Goal: Information Seeking & Learning: Learn about a topic

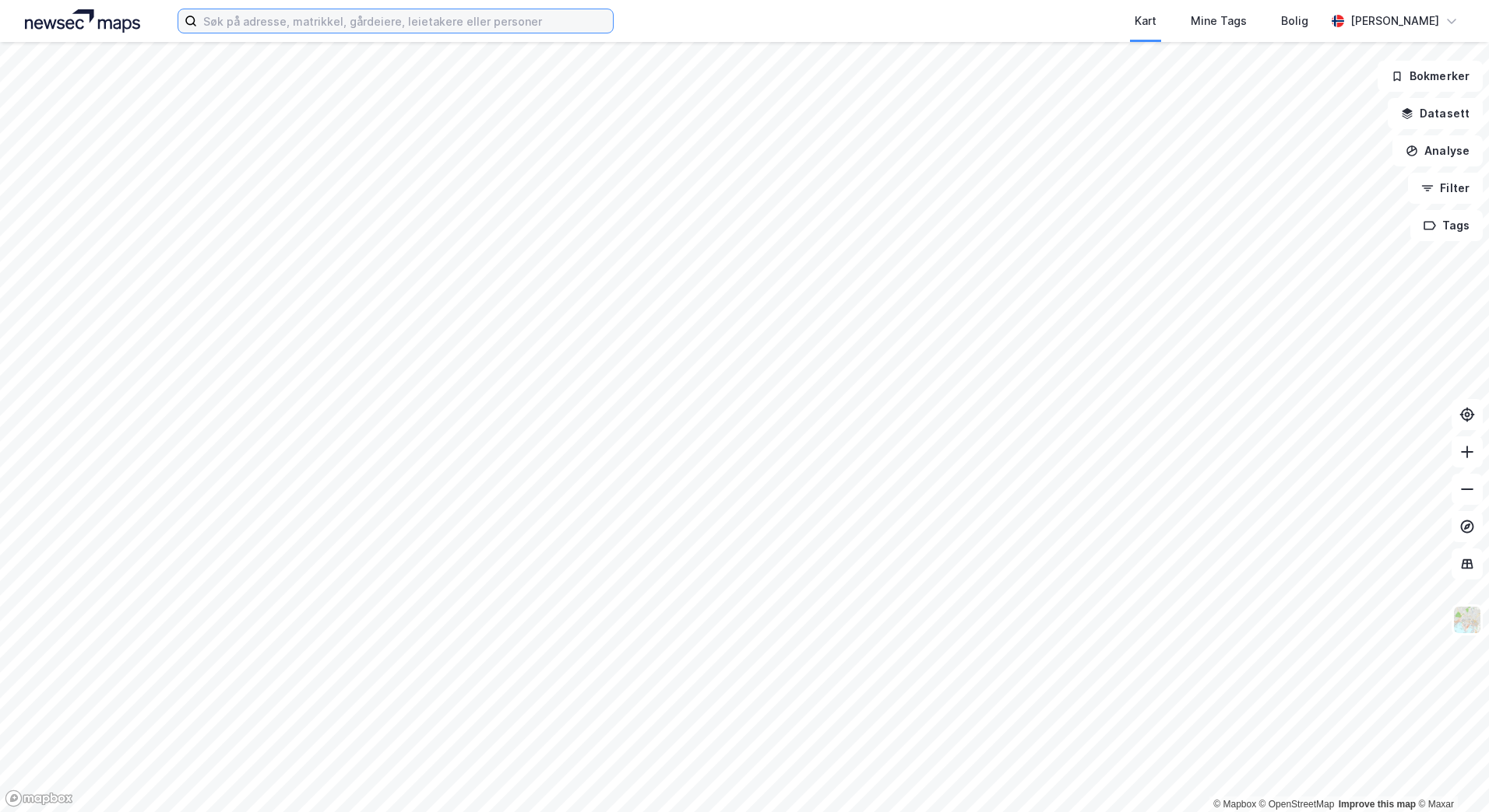
click at [519, 31] on input at bounding box center [405, 21] width 416 height 24
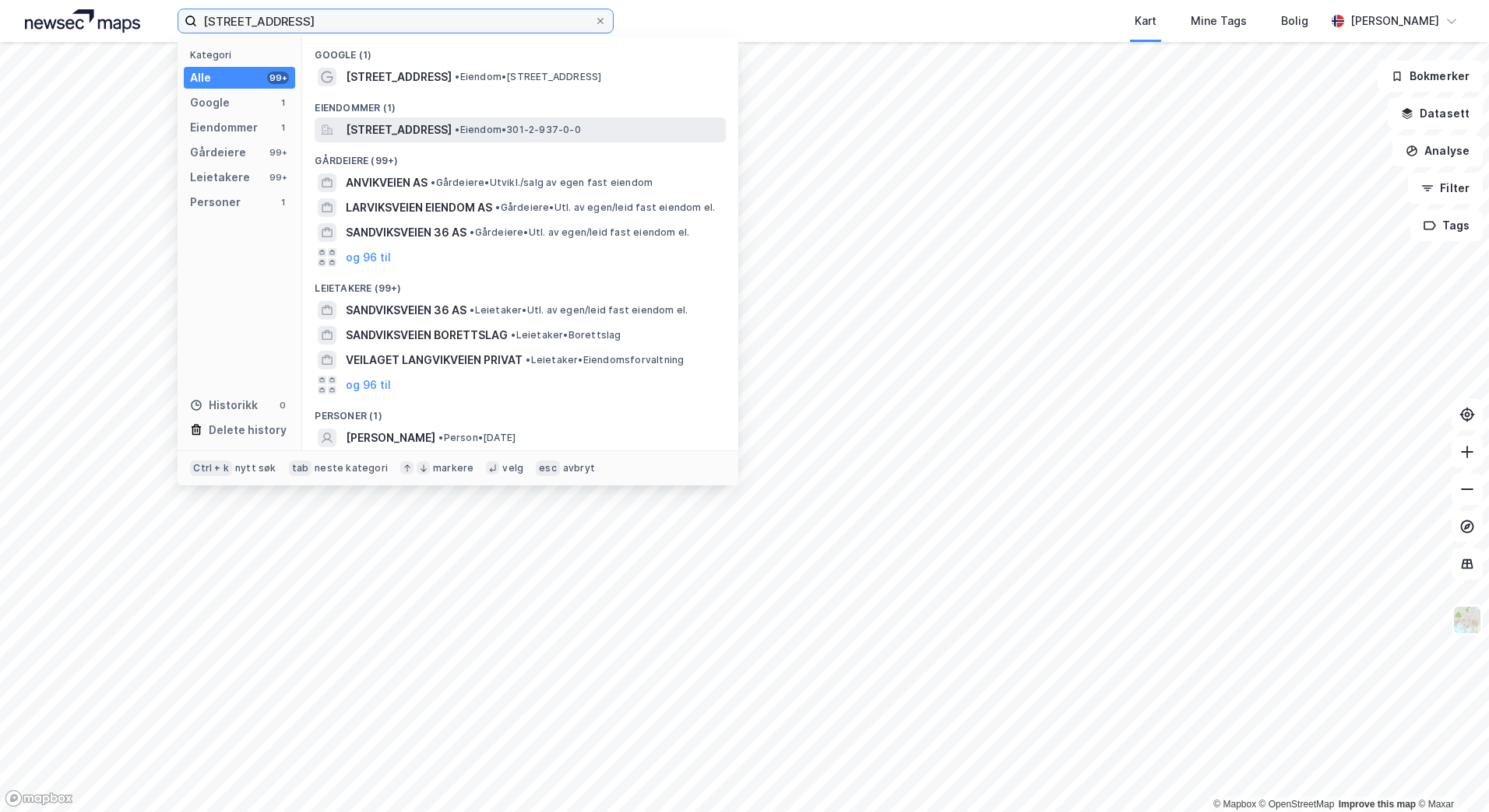
type input "[STREET_ADDRESS]"
click at [398, 131] on span "[STREET_ADDRESS]" at bounding box center [399, 130] width 106 height 19
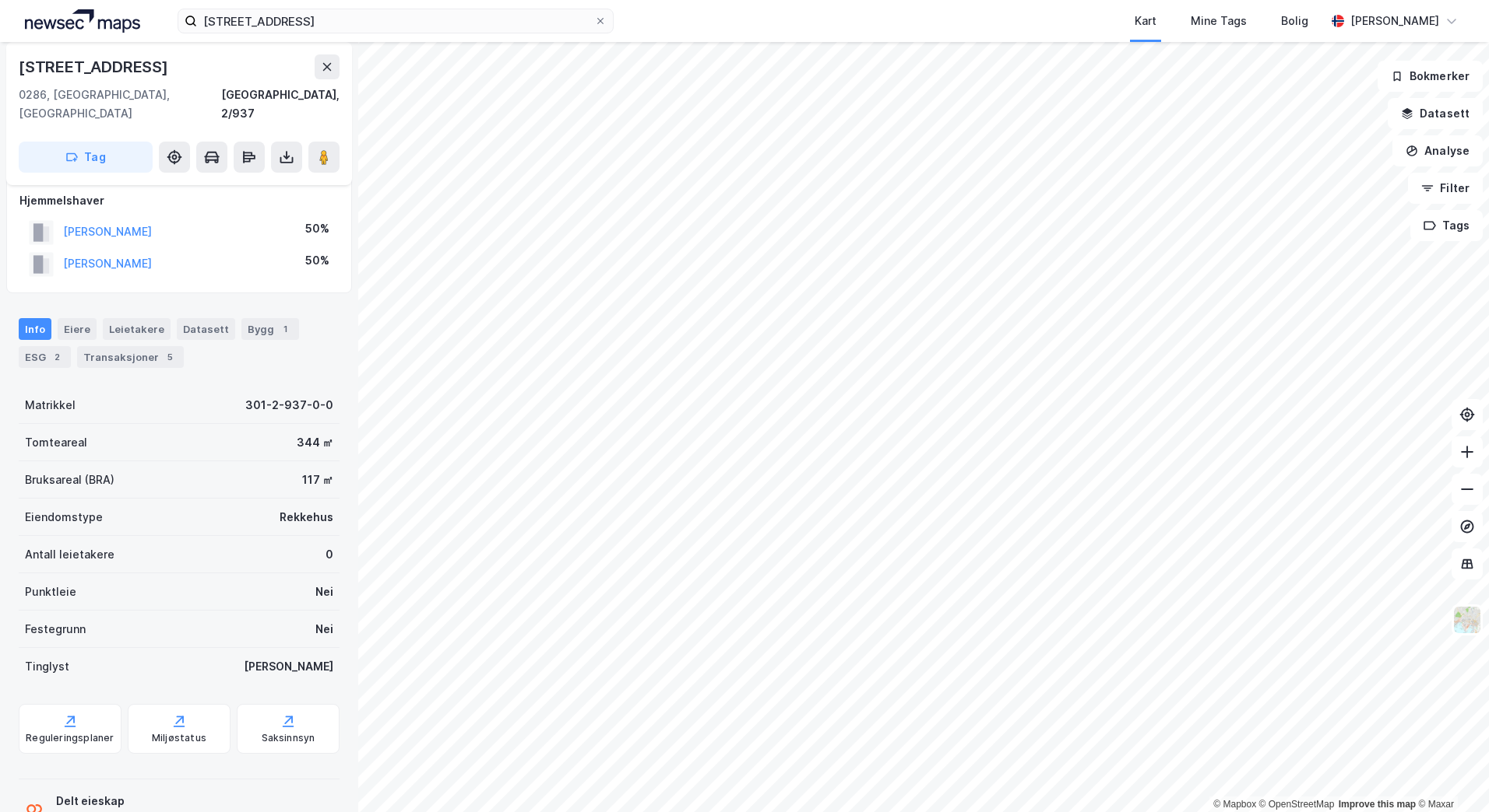
scroll to position [15, 0]
click at [150, 344] on div "Transaksjoner 5" at bounding box center [130, 355] width 106 height 22
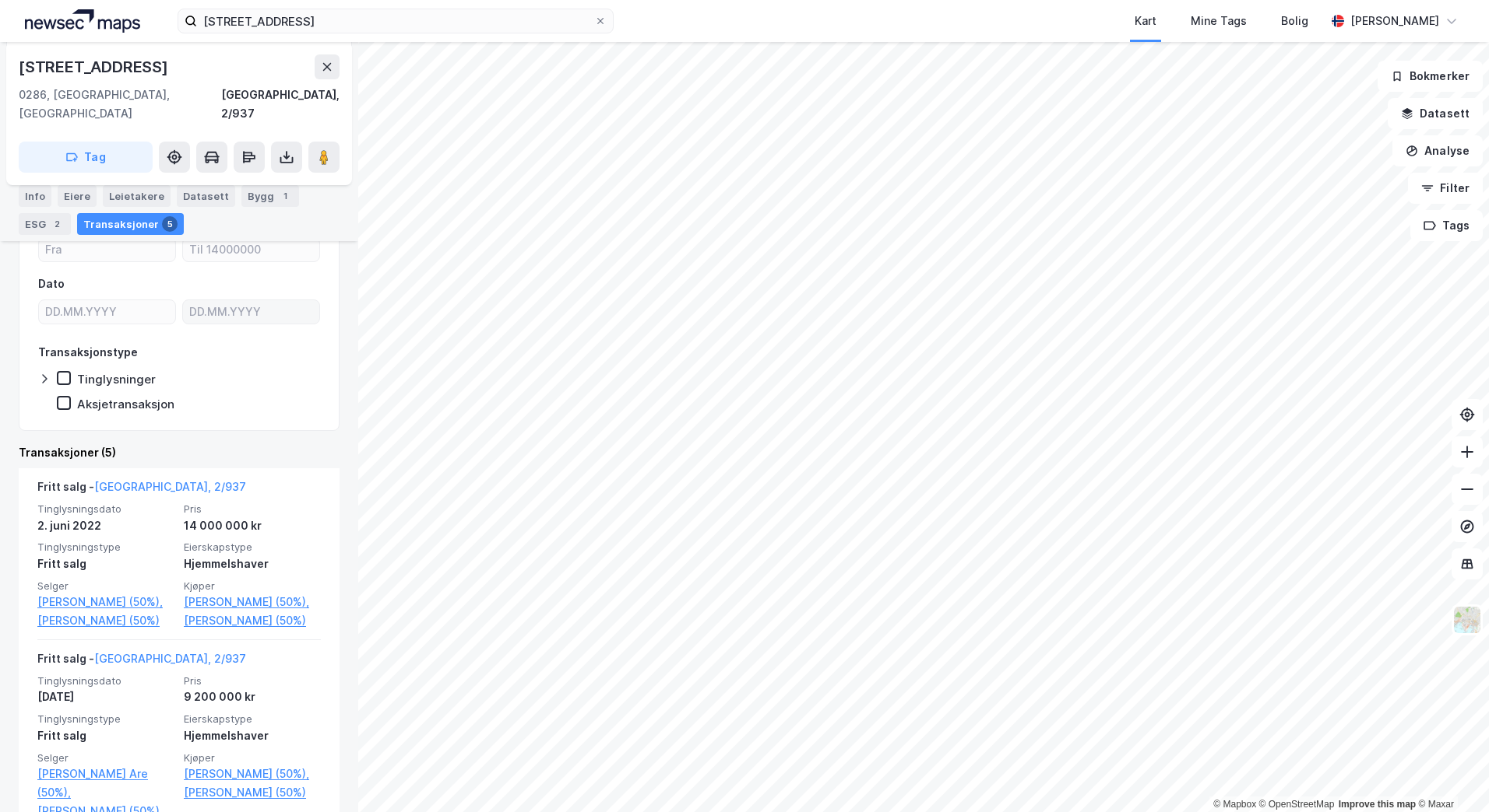
scroll to position [210, 0]
